Goal: Navigation & Orientation: Understand site structure

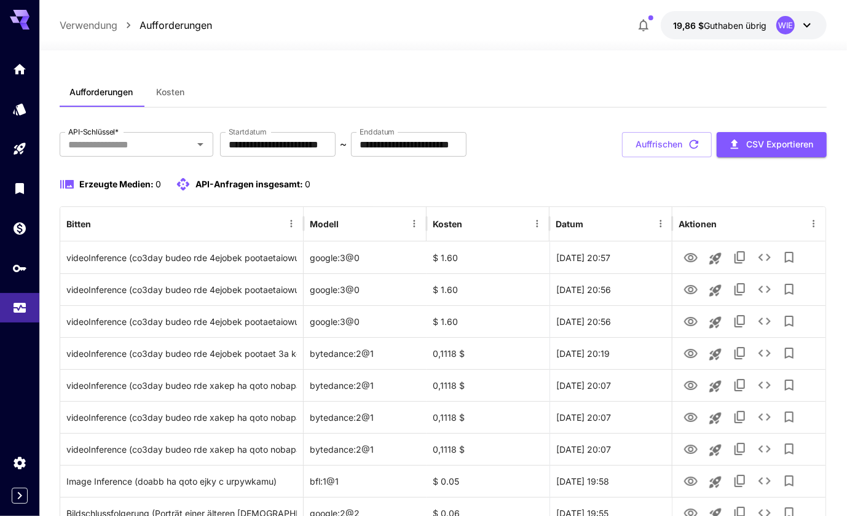
click at [172, 96] on span "Kosten" at bounding box center [170, 92] width 28 height 11
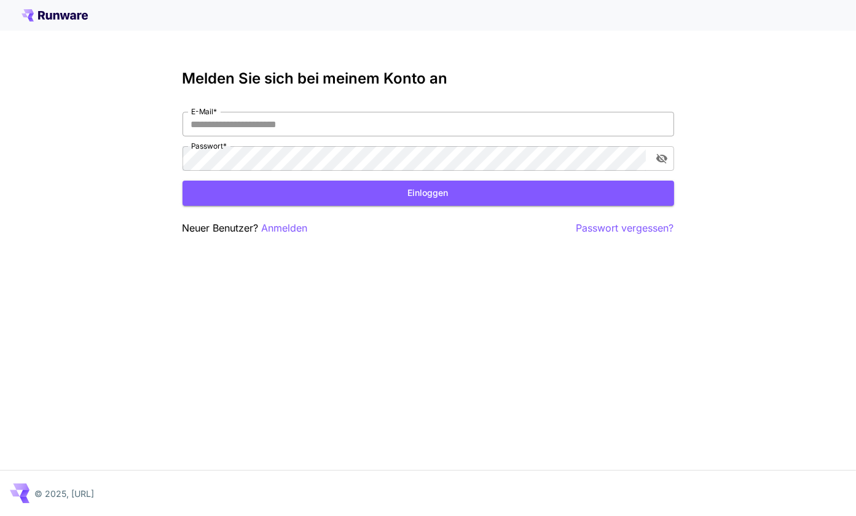
click at [262, 124] on input "E-Mail *" at bounding box center [428, 124] width 492 height 25
type input "**********"
click at [300, 430] on div "**********" at bounding box center [428, 258] width 856 height 516
click at [412, 195] on button "Einloggen" at bounding box center [428, 193] width 492 height 25
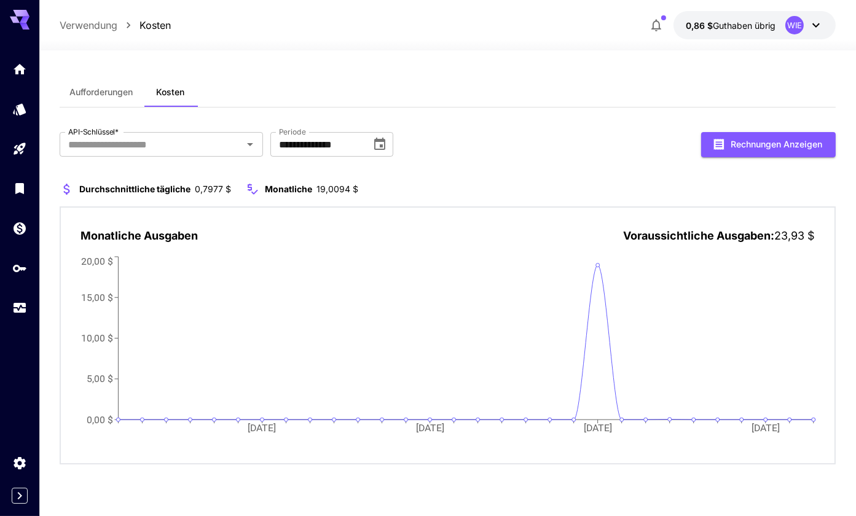
click at [84, 22] on p "Verwendung" at bounding box center [89, 25] width 58 height 15
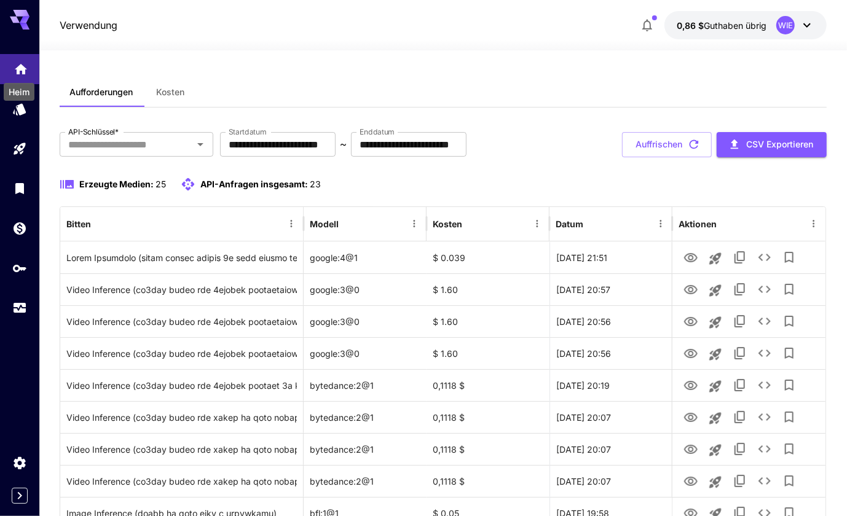
click at [18, 73] on icon "Heim" at bounding box center [21, 65] width 15 height 15
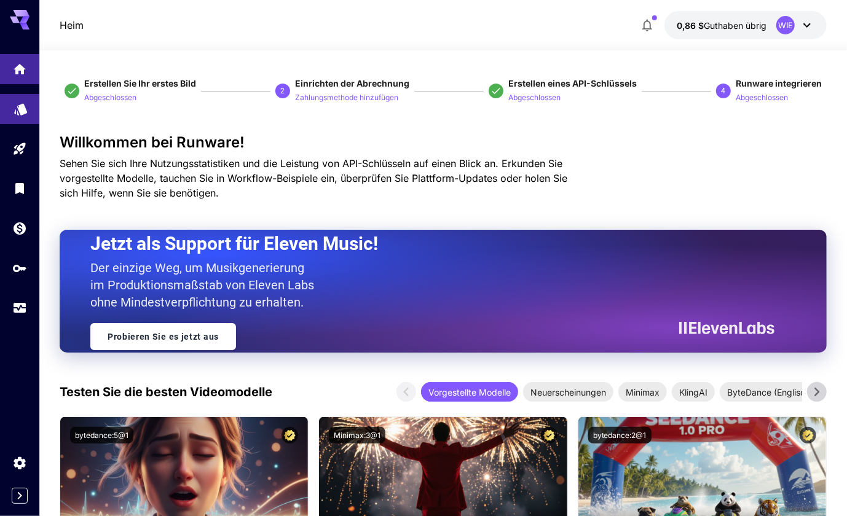
click at [15, 120] on link at bounding box center [19, 109] width 39 height 30
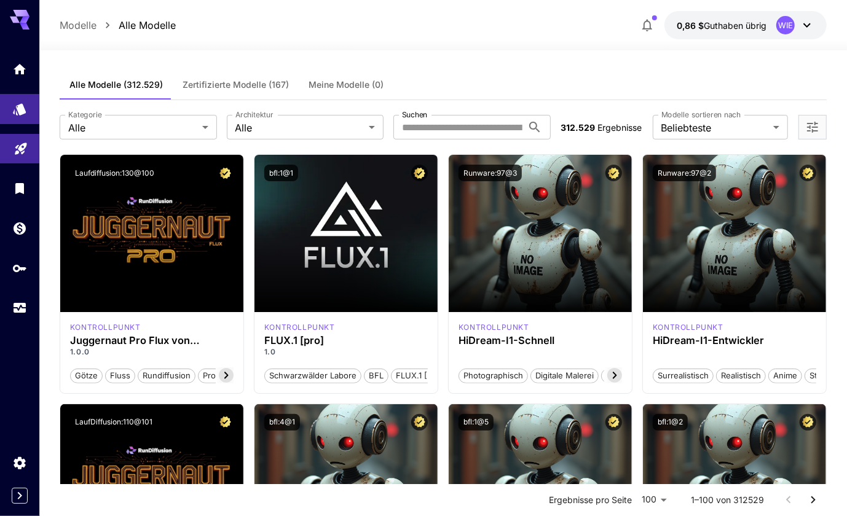
click at [22, 158] on link at bounding box center [19, 149] width 39 height 30
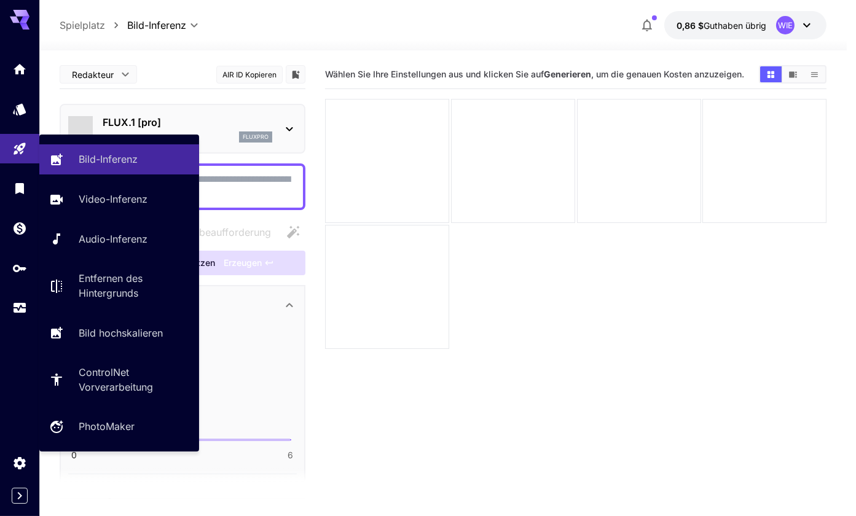
click at [766, 393] on section "Wählen Sie Ihre Einstellungen aus und klicken Sie auf Generieren , um die genau…" at bounding box center [575, 318] width 501 height 516
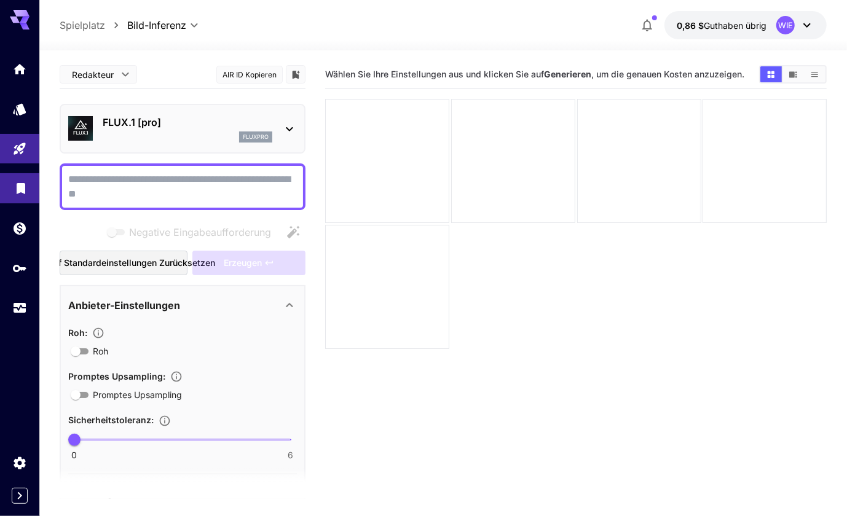
click at [18, 192] on icon "Bibliothek" at bounding box center [21, 185] width 15 height 15
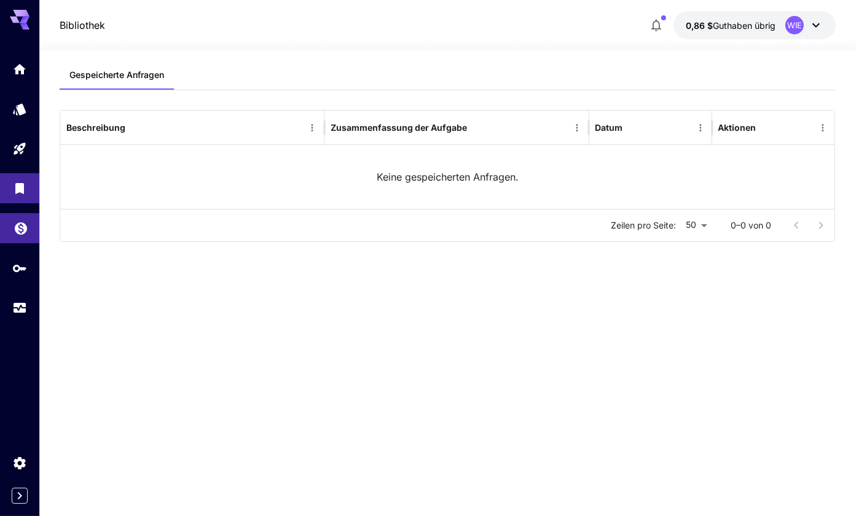
click at [20, 232] on icon "Brieftasche" at bounding box center [21, 225] width 15 height 15
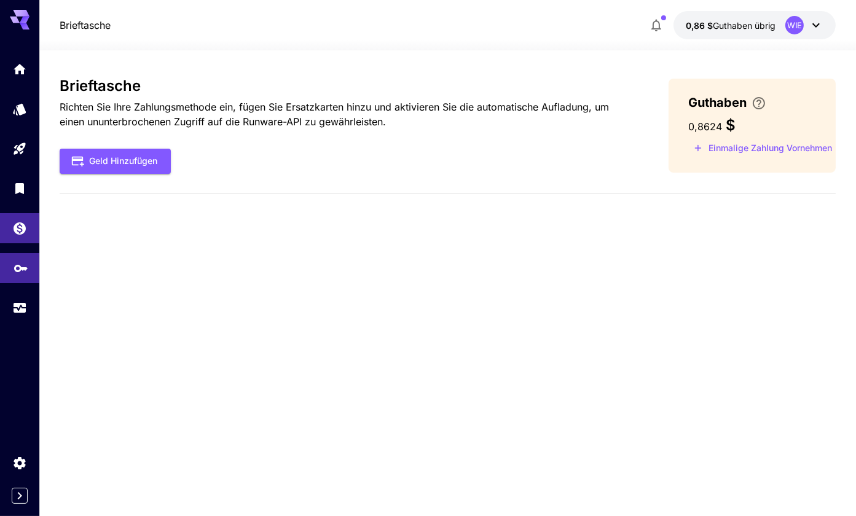
click at [20, 275] on link at bounding box center [19, 268] width 39 height 30
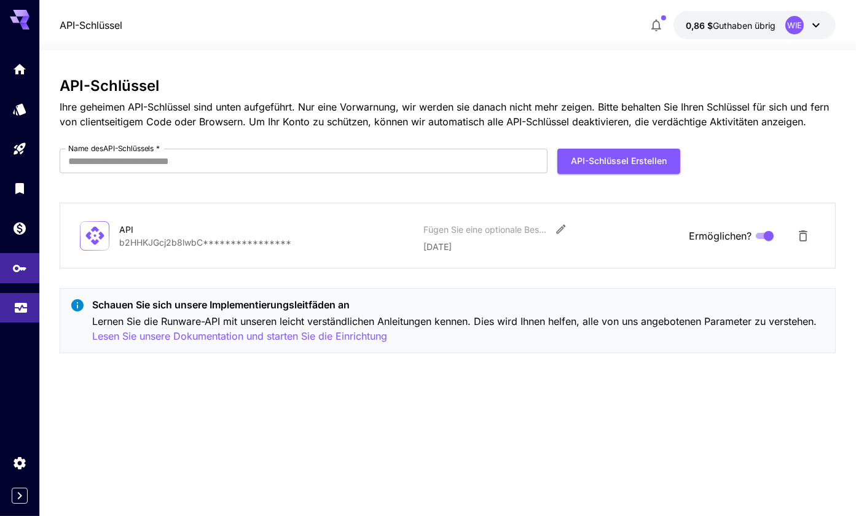
click at [18, 308] on icon "Verwendung" at bounding box center [21, 304] width 15 height 15
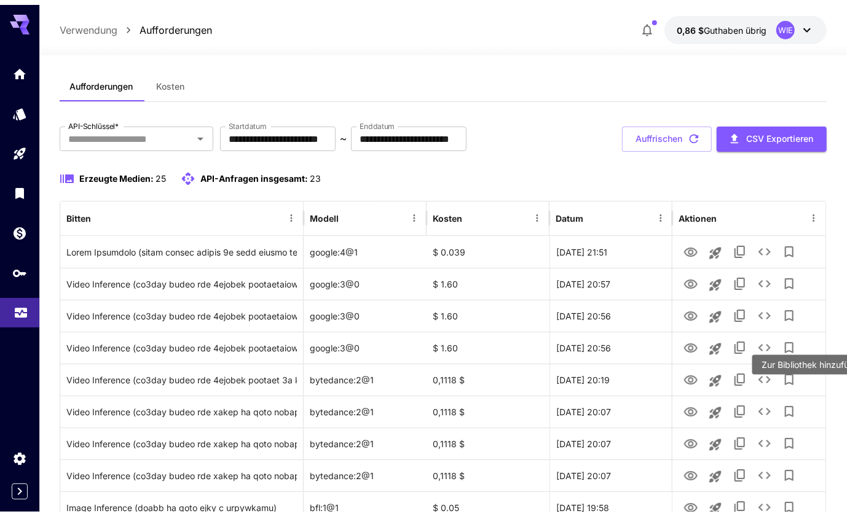
scroll to position [10, 0]
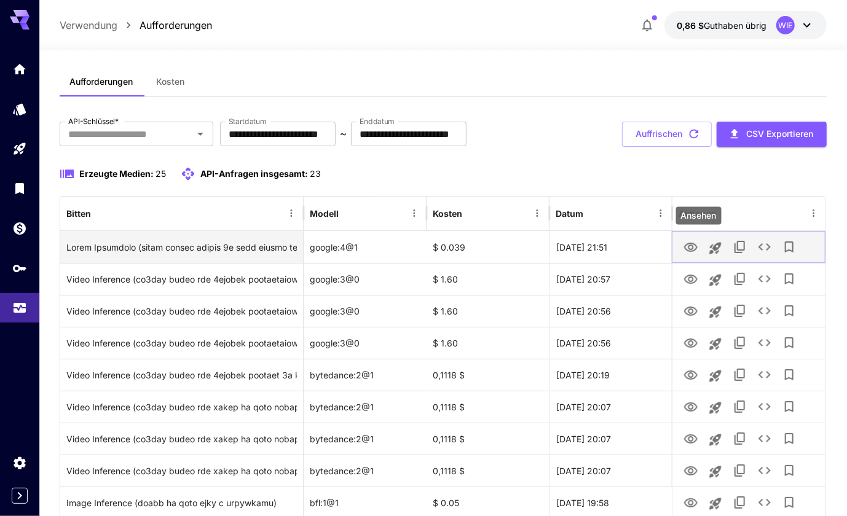
click at [689, 249] on icon "Ansehen" at bounding box center [690, 247] width 15 height 15
